Goal: Task Accomplishment & Management: Use online tool/utility

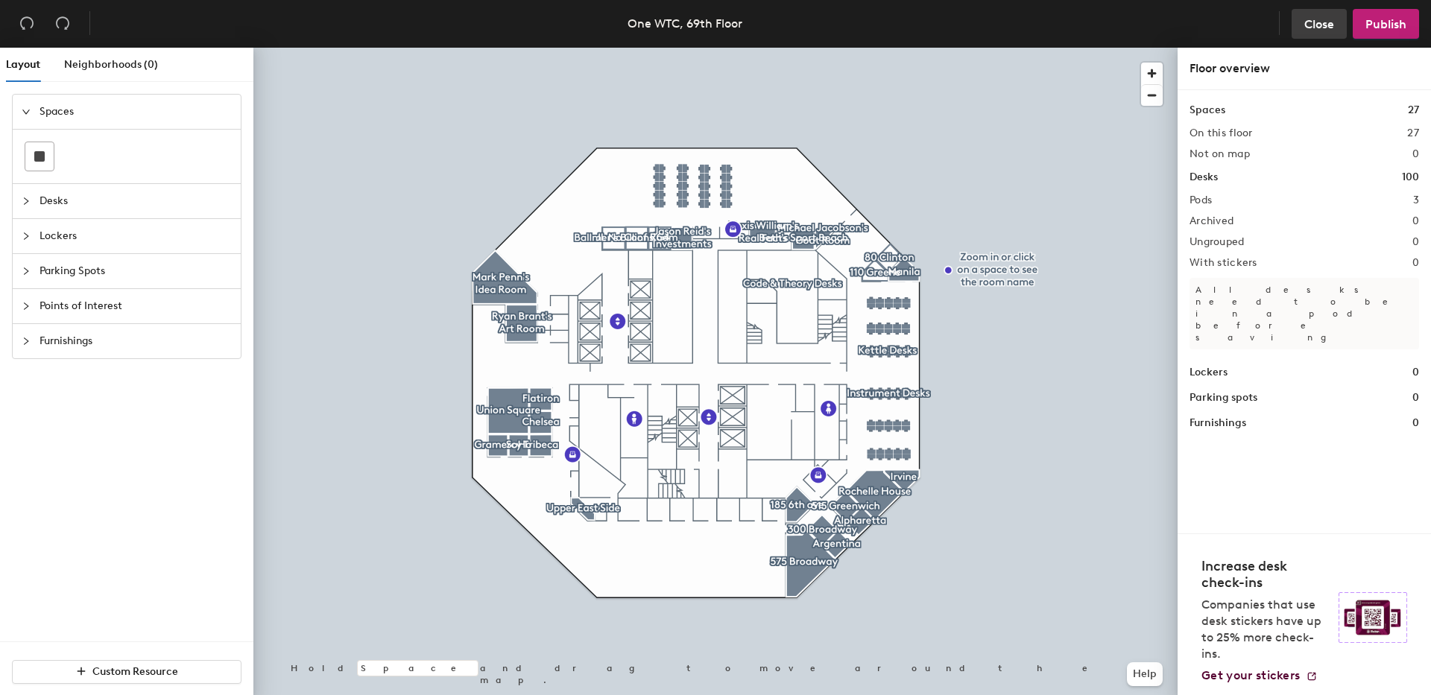
click at [1323, 23] on span "Close" at bounding box center [1319, 24] width 30 height 14
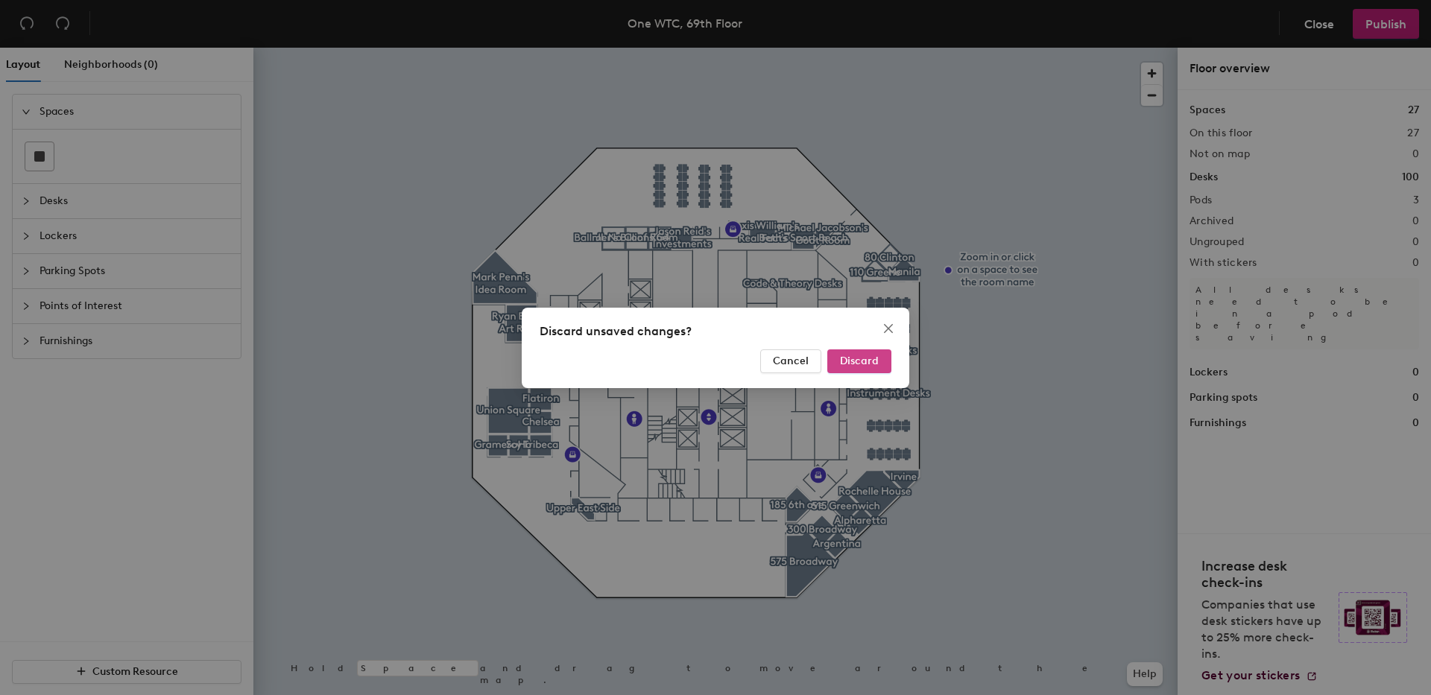
click at [855, 369] on button "Discard" at bounding box center [859, 362] width 64 height 24
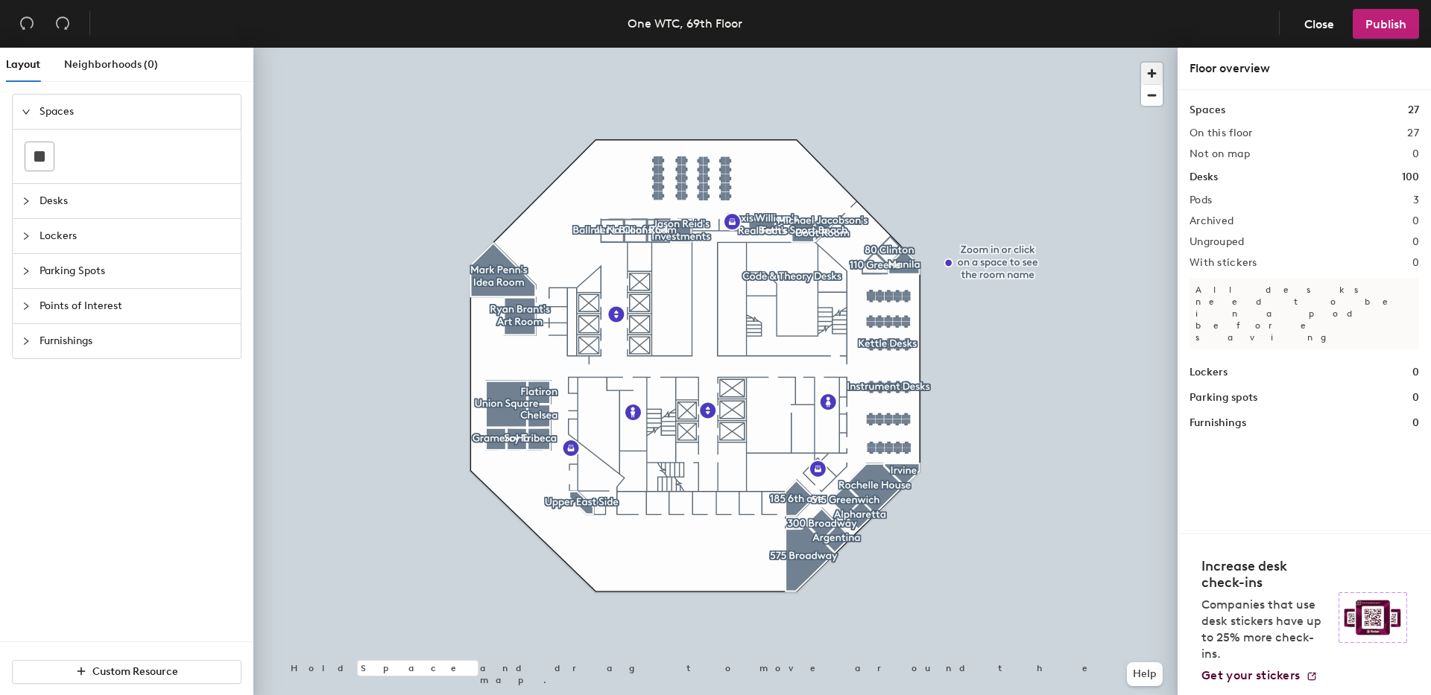
click at [1152, 70] on span "button" at bounding box center [1152, 74] width 22 height 22
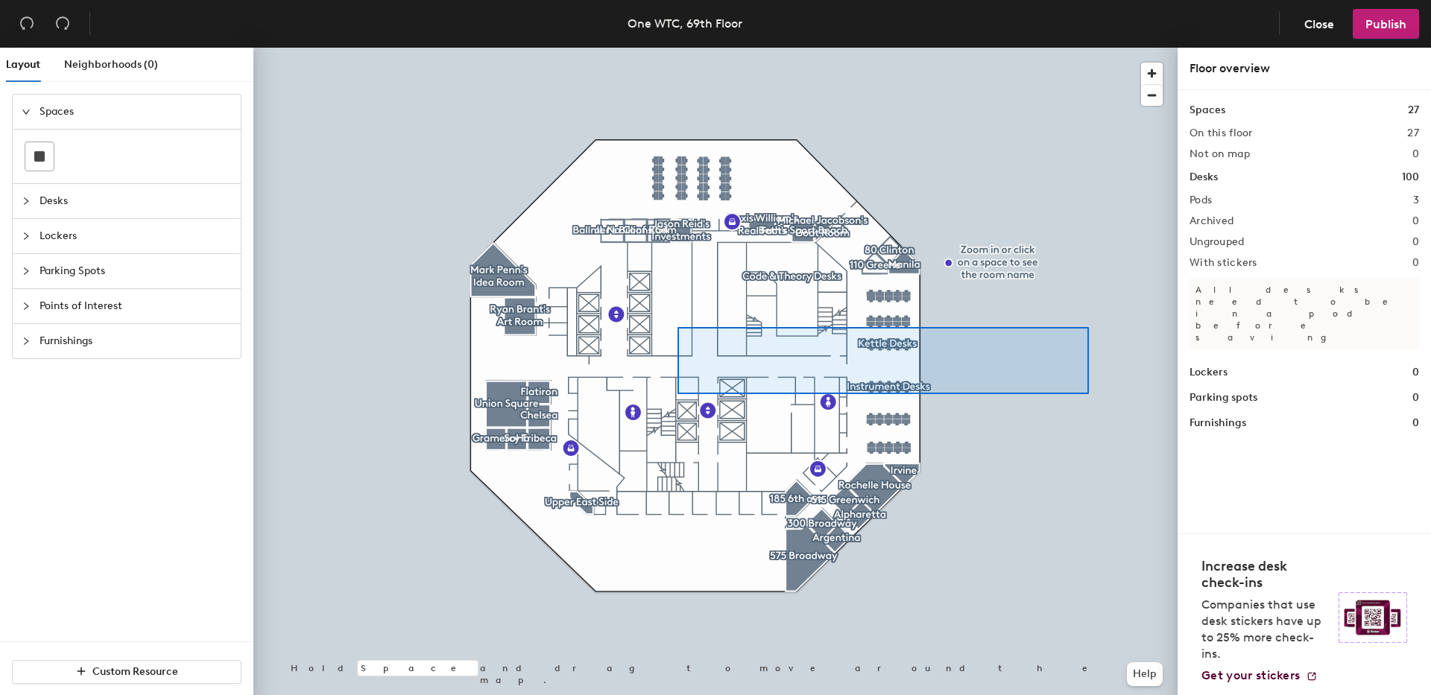
click at [680, 48] on div at bounding box center [715, 48] width 924 height 0
